Goal: Information Seeking & Learning: Stay updated

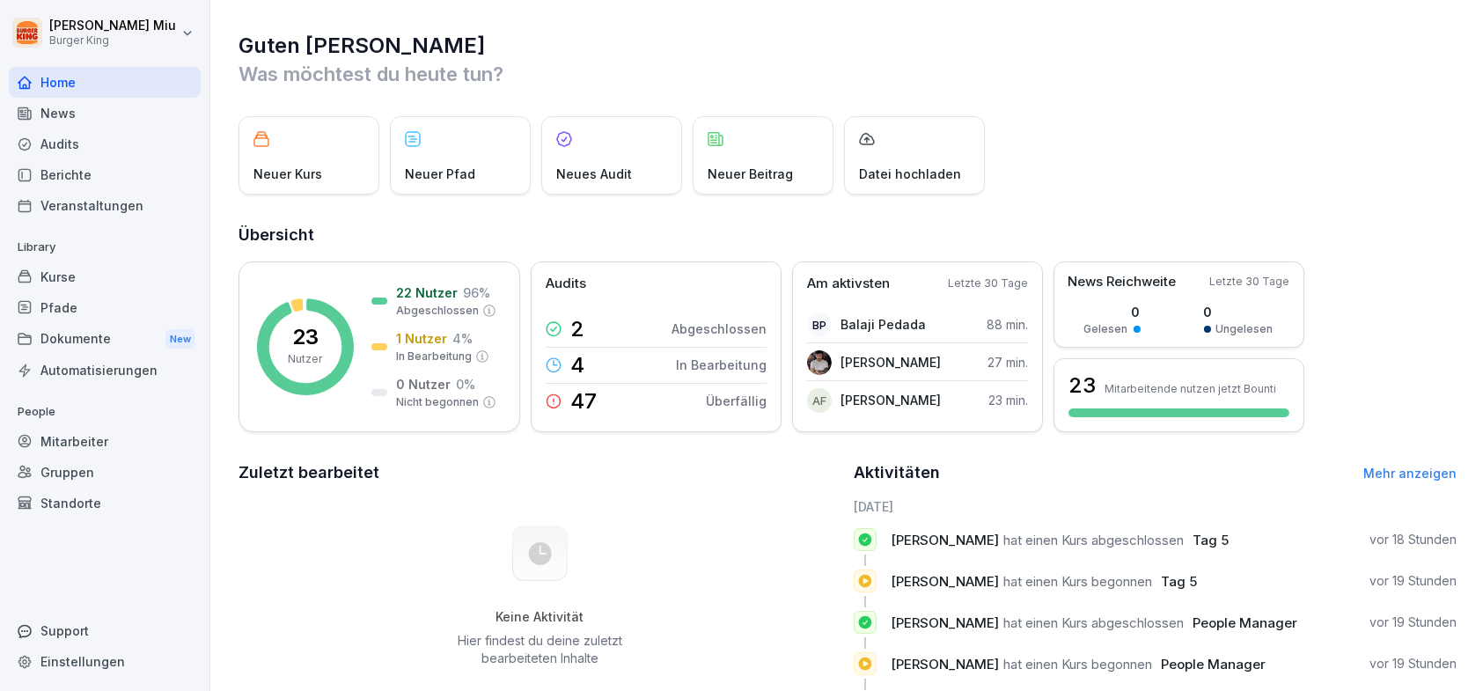
click at [63, 108] on div "News" at bounding box center [105, 113] width 192 height 31
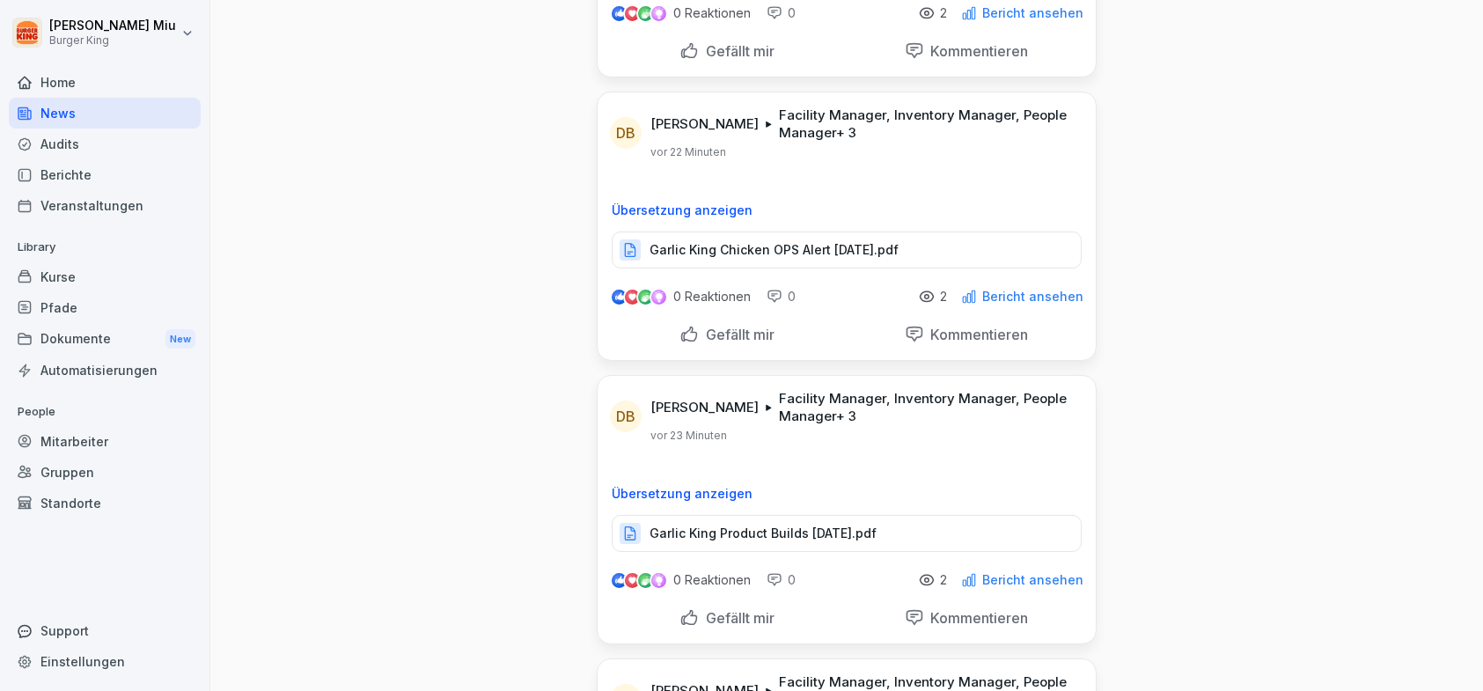
scroll to position [88, 0]
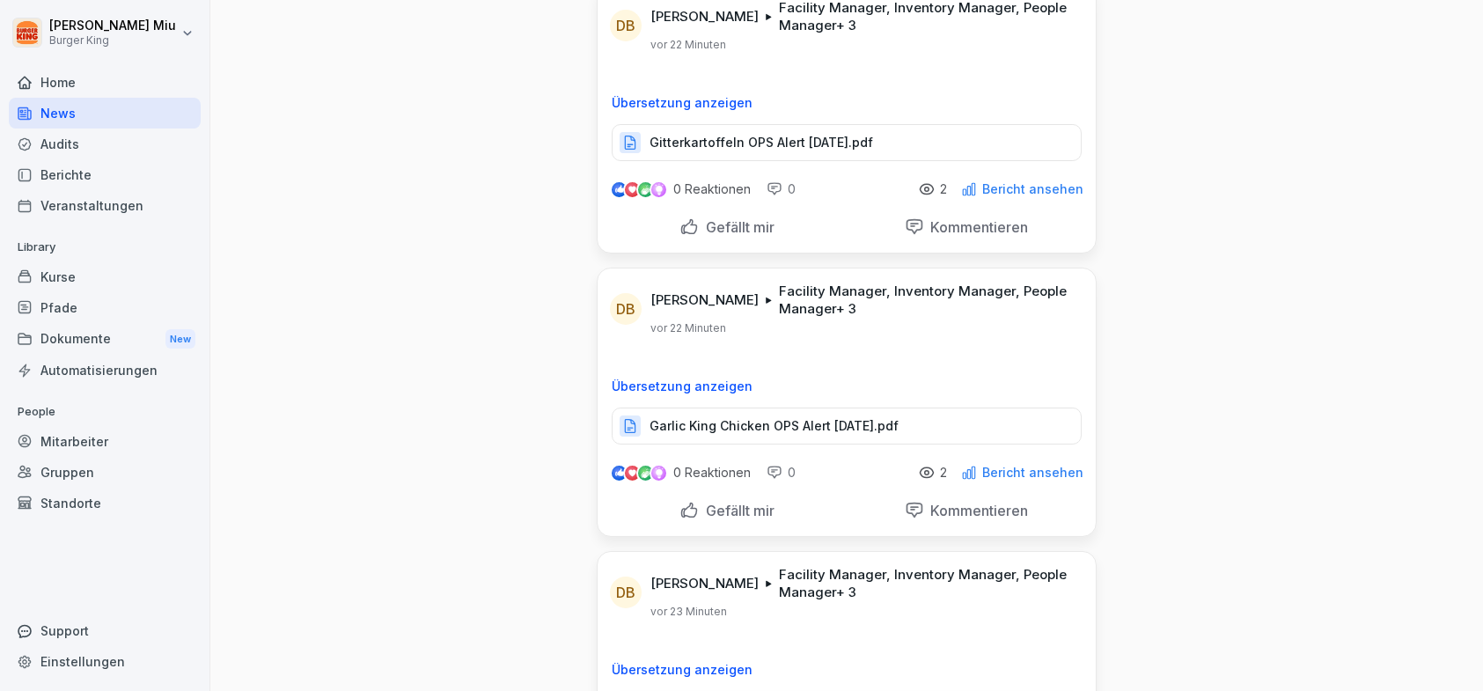
click at [706, 140] on p "Gitterkartoffeln OPS Alert [DATE].pdf" at bounding box center [761, 143] width 224 height 18
click at [685, 224] on div "Gefällt mir" at bounding box center [726, 226] width 95 height 19
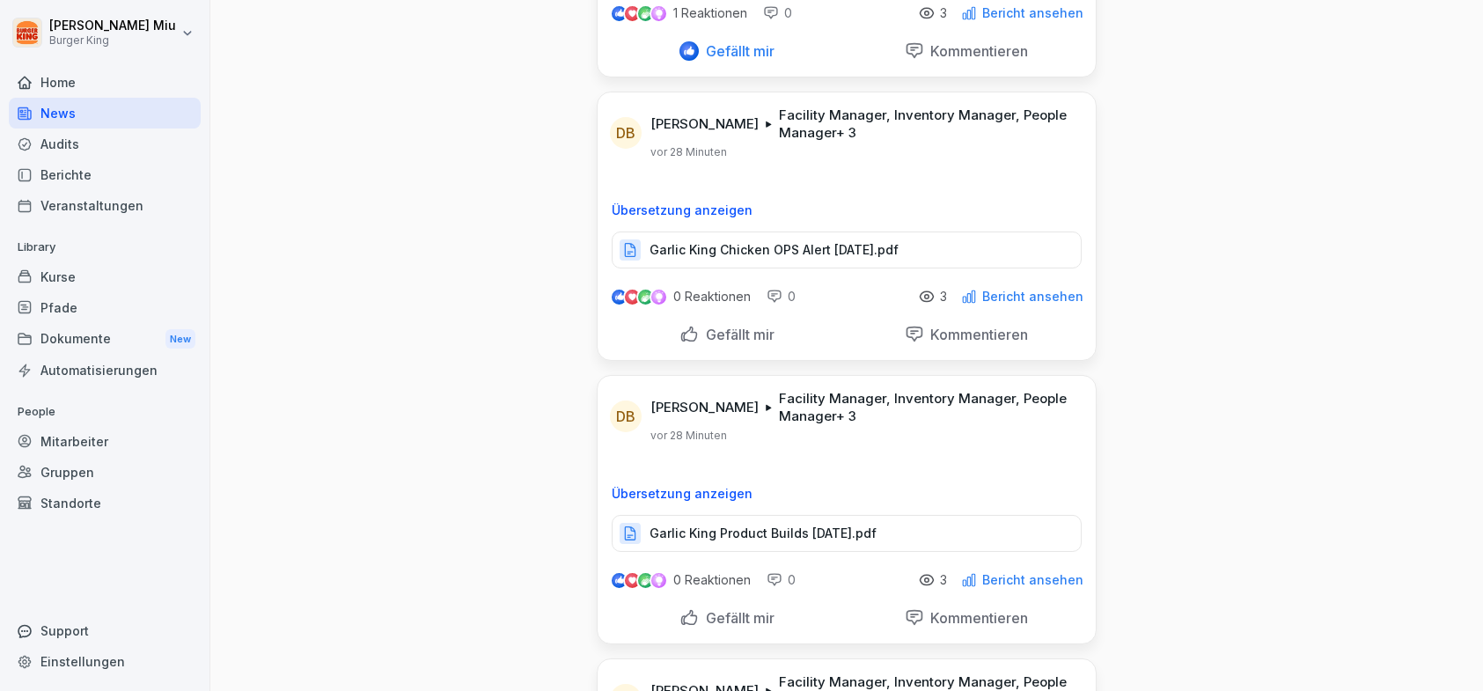
scroll to position [352, 0]
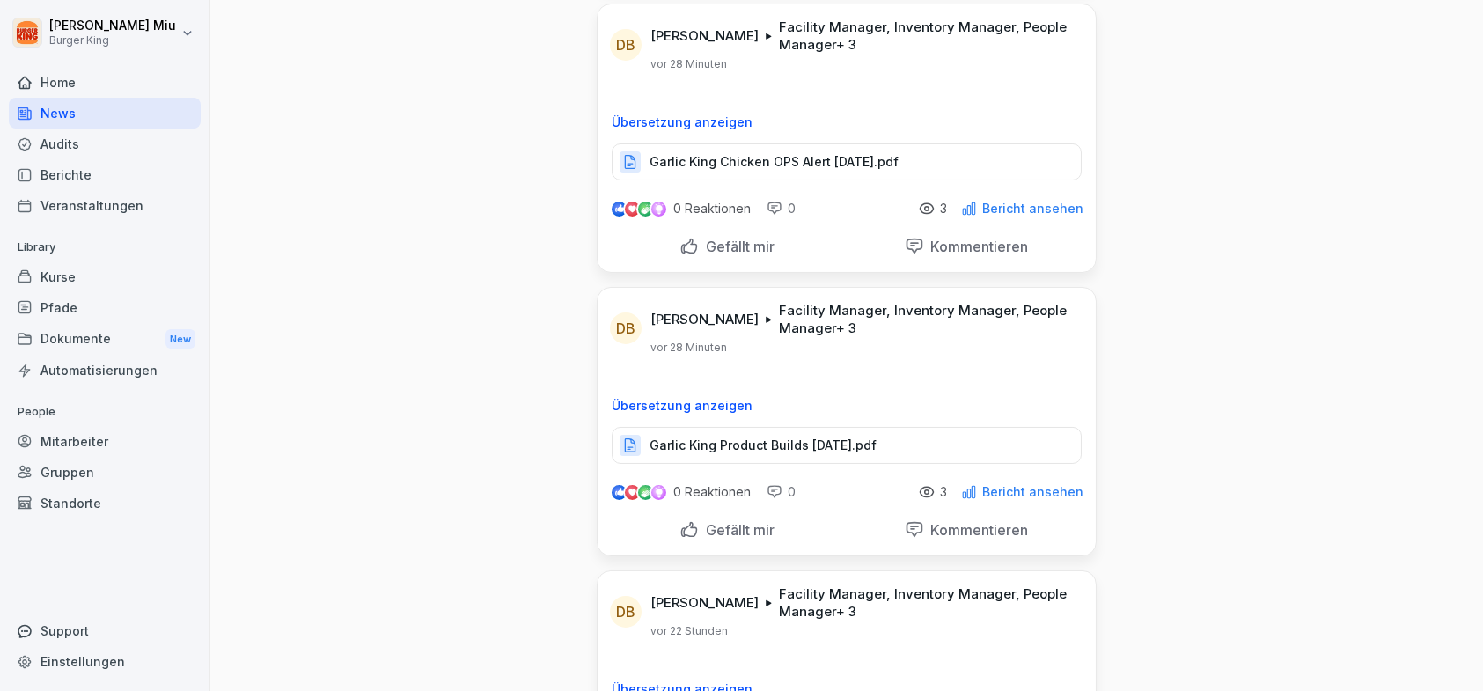
click at [747, 160] on p "Garlic King Chicken OPS Alert [DATE].pdf" at bounding box center [773, 162] width 249 height 18
click at [685, 246] on div "Gefällt mir" at bounding box center [726, 246] width 95 height 19
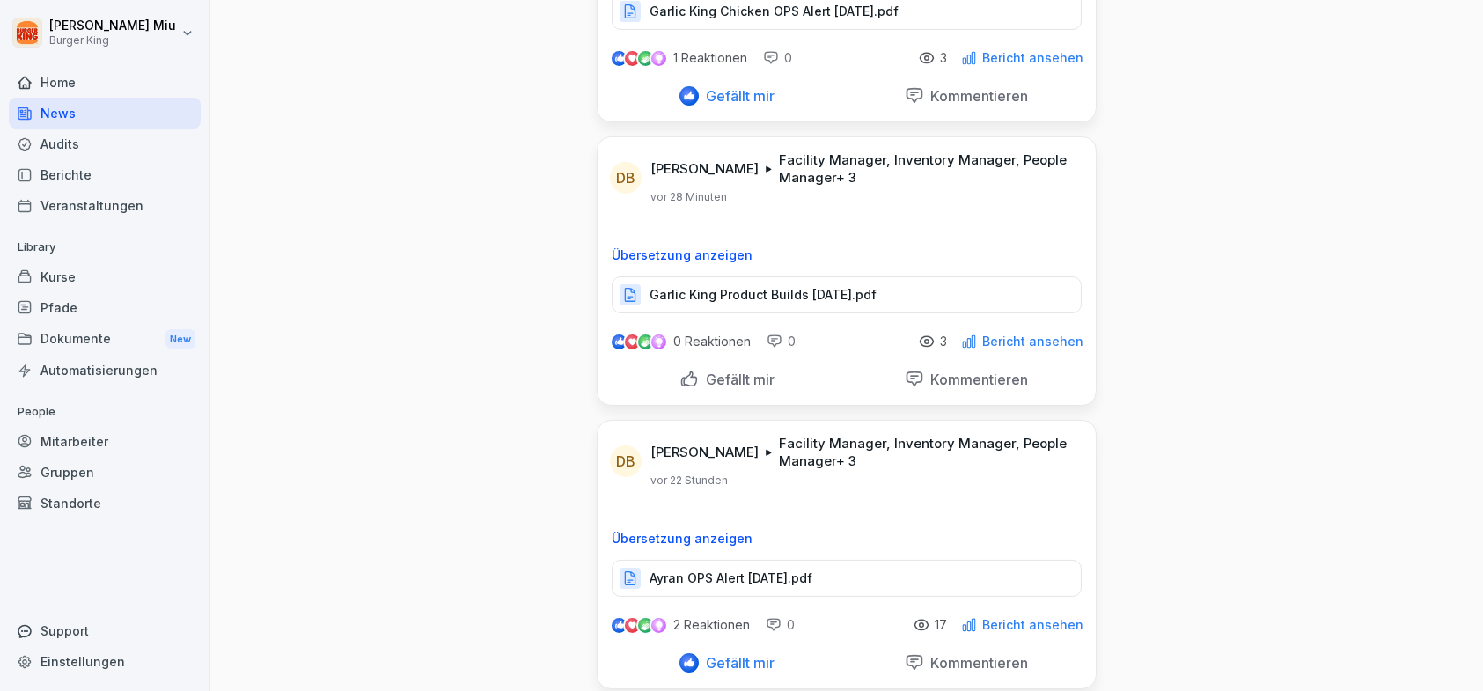
scroll to position [528, 0]
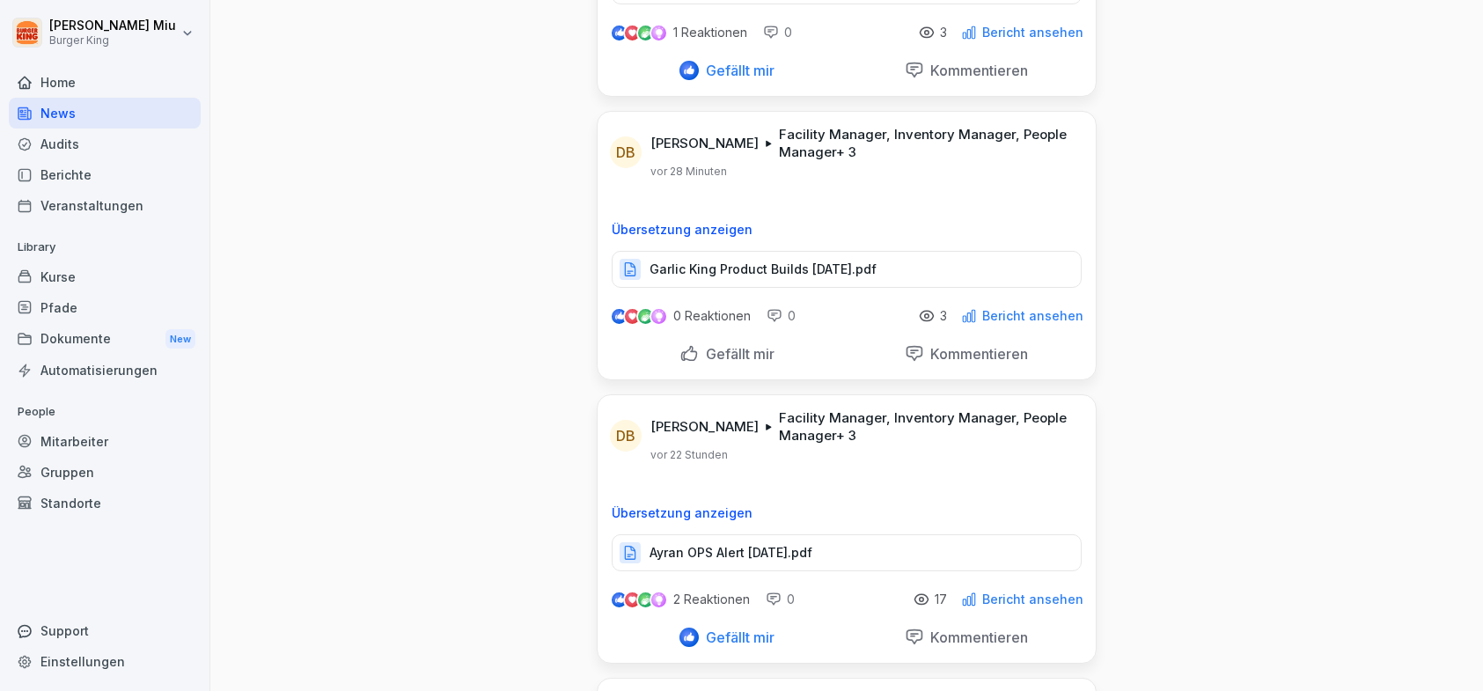
click at [761, 266] on p "Garlic King Product Builds [DATE].pdf" at bounding box center [762, 269] width 227 height 18
click at [679, 351] on div "Gefällt mir" at bounding box center [726, 353] width 95 height 19
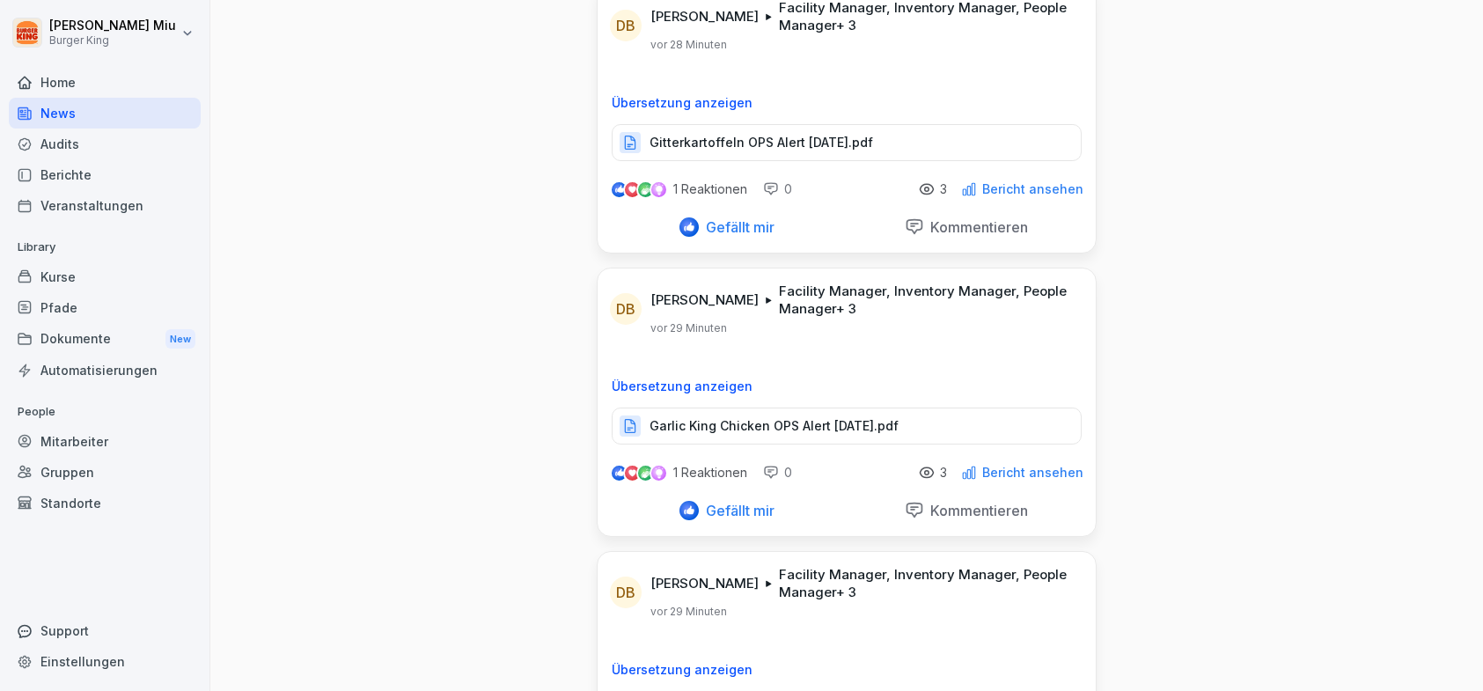
scroll to position [0, 0]
